Goal: Obtain resource: Obtain resource

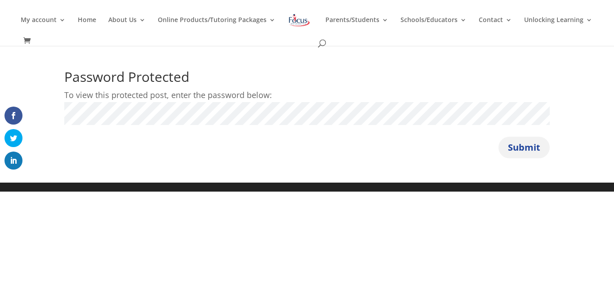
click at [505, 147] on button "Submit" at bounding box center [524, 148] width 51 height 22
click at [522, 147] on button "Submit" at bounding box center [524, 148] width 51 height 22
click at [518, 151] on button "Submit" at bounding box center [524, 148] width 51 height 22
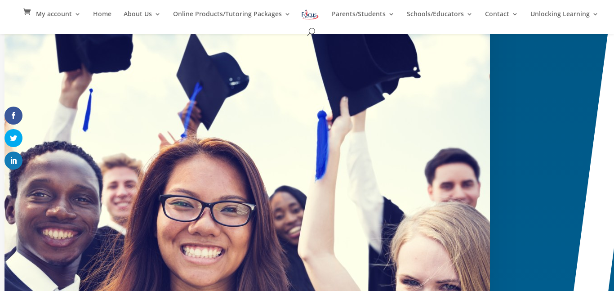
scroll to position [217, 0]
